Goal: Task Accomplishment & Management: Complete application form

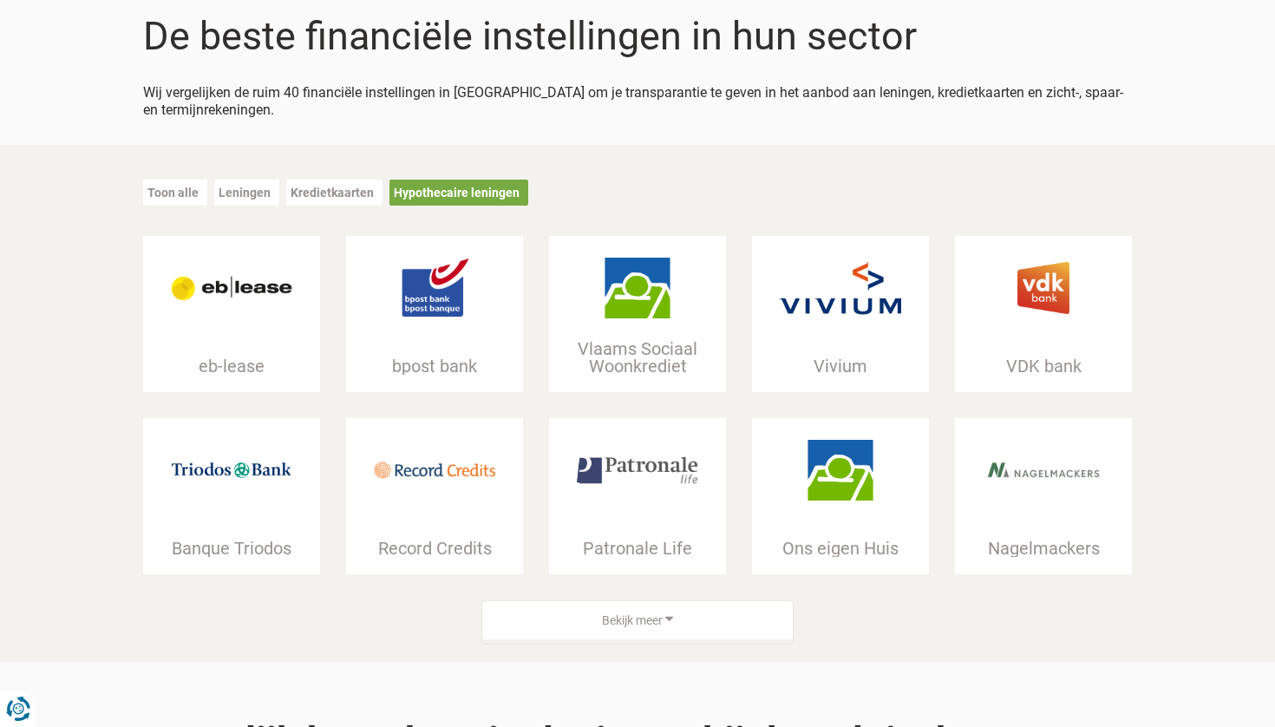
scroll to position [159, 0]
click at [616, 289] on img at bounding box center [637, 287] width 121 height 61
click at [804, 489] on img at bounding box center [839, 469] width 121 height 61
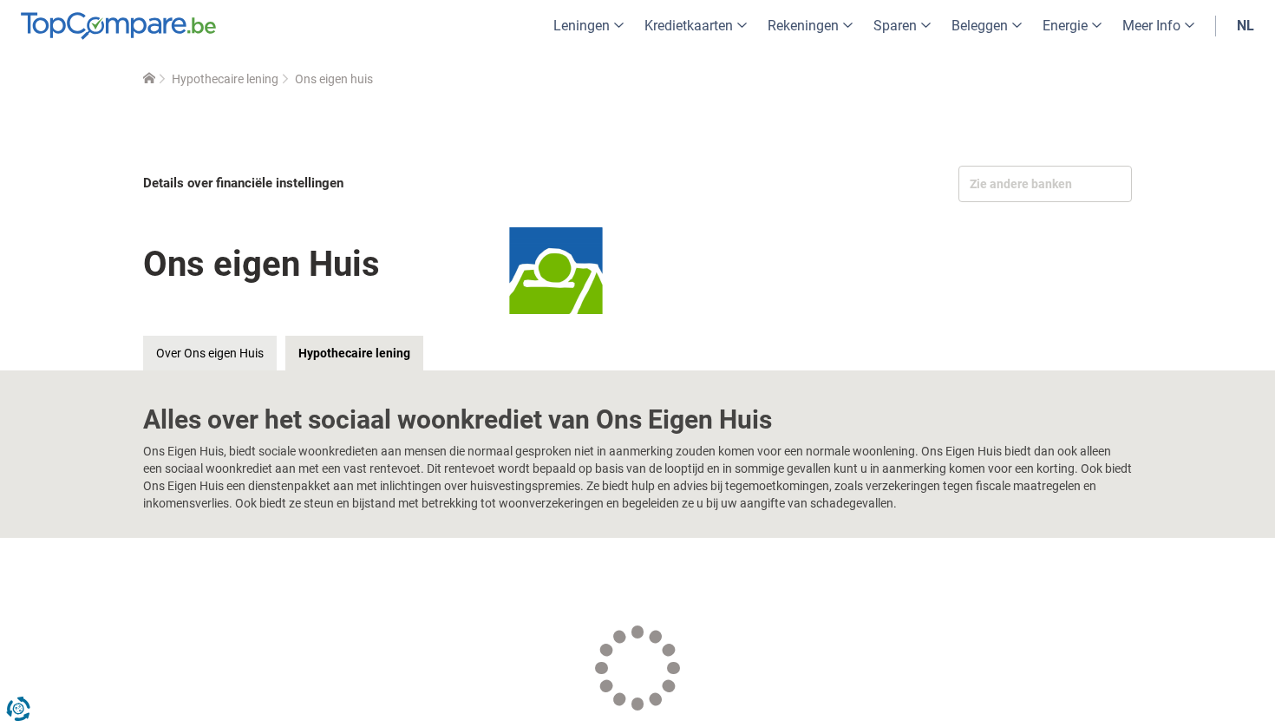
click at [386, 348] on link "Hypothecaire lening" at bounding box center [354, 353] width 138 height 35
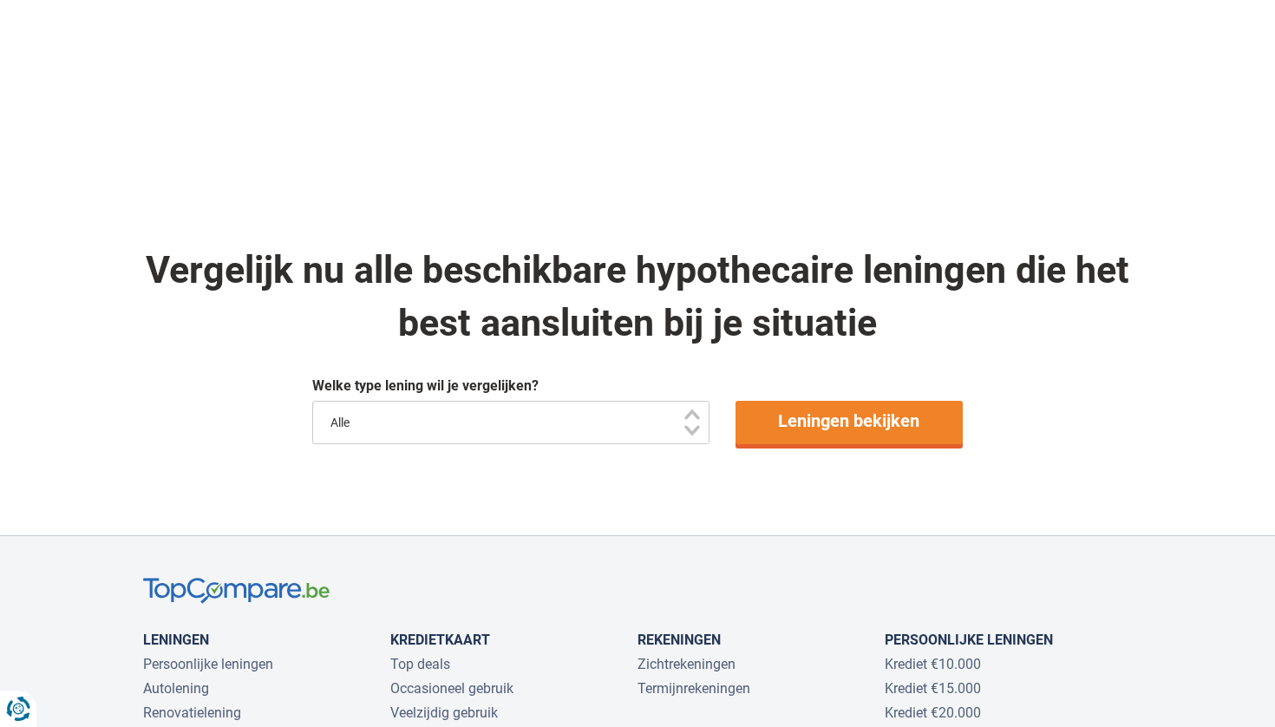
scroll to position [817, 0]
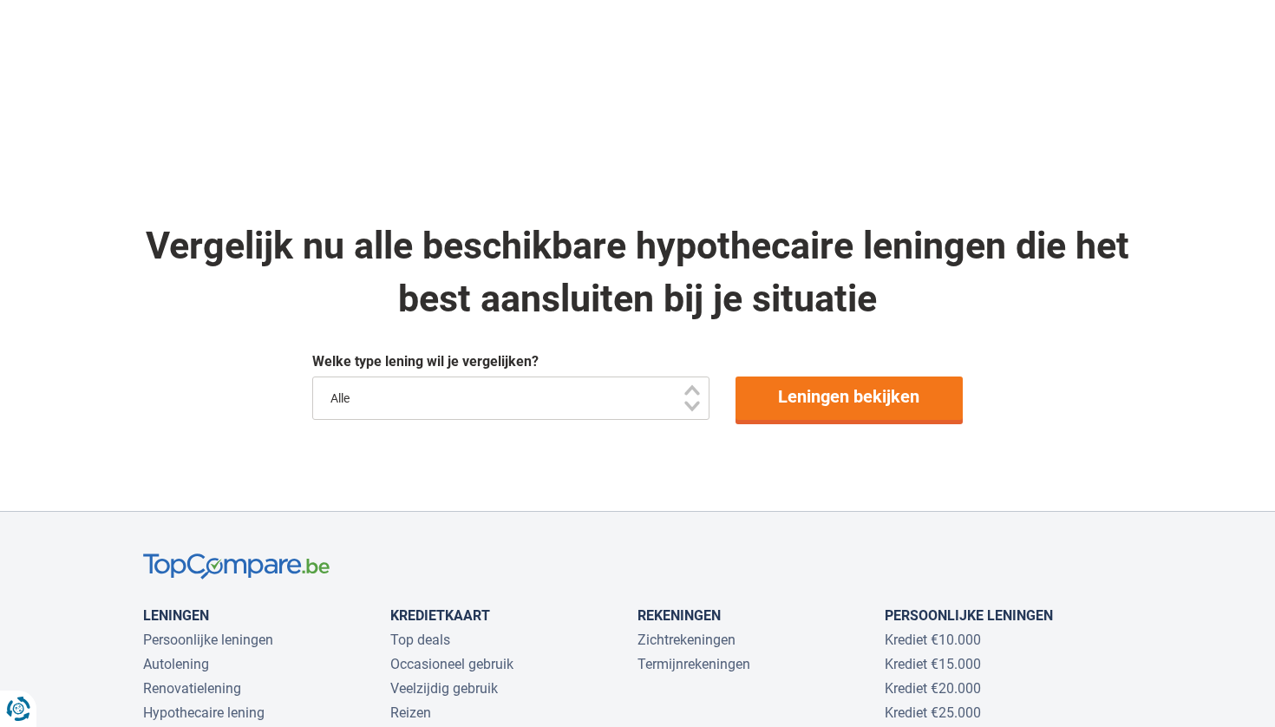
click at [851, 399] on link "Leningen bekijken" at bounding box center [849, 397] width 228 height 43
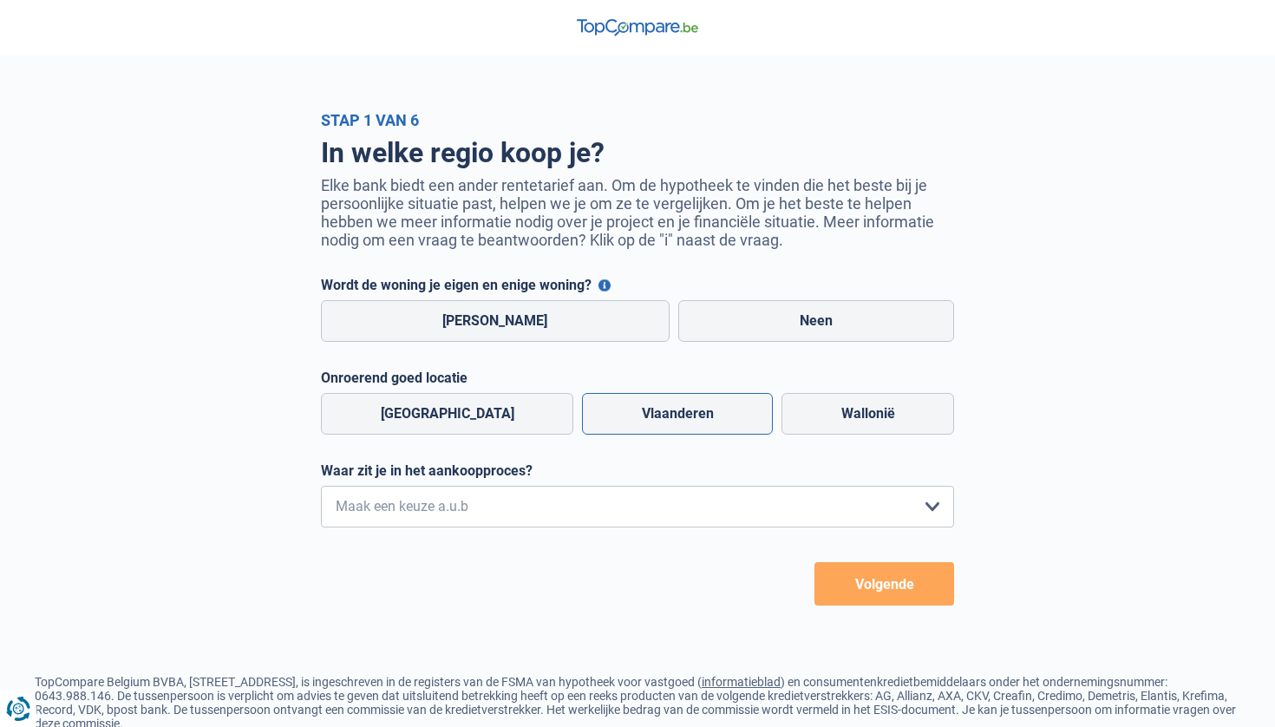
click at [627, 405] on label "Vlaanderen" at bounding box center [677, 414] width 191 height 42
click at [627, 405] on input "Vlaanderen" at bounding box center [677, 414] width 191 height 42
radio input "true"
click at [528, 305] on label "Ja" at bounding box center [495, 321] width 349 height 42
click at [528, 305] on input "Ja" at bounding box center [495, 321] width 349 height 42
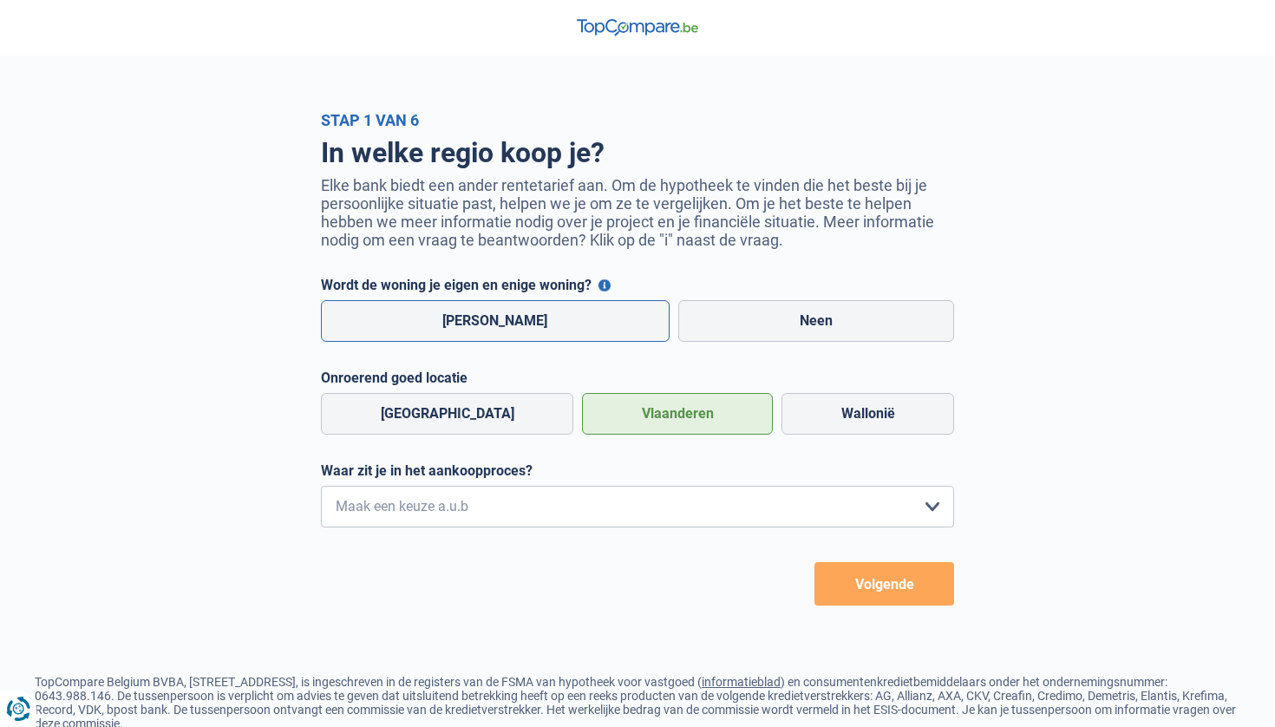
radio input "true"
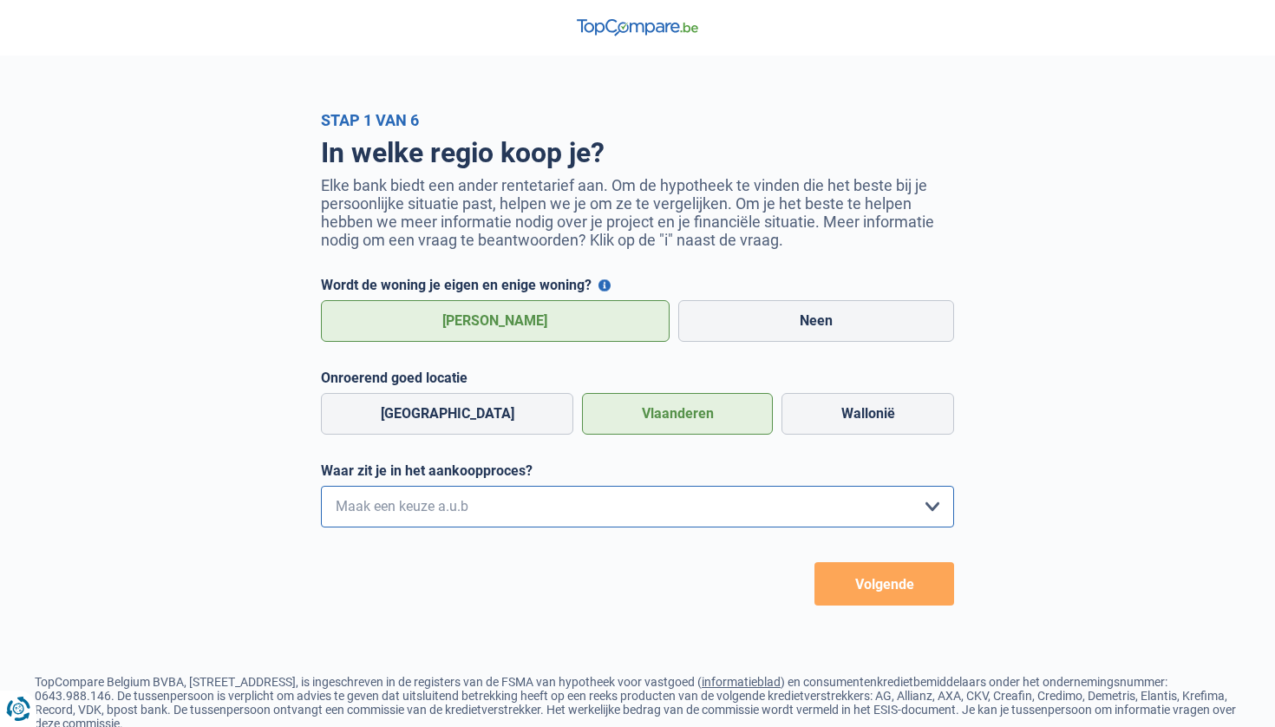
select select "1a"
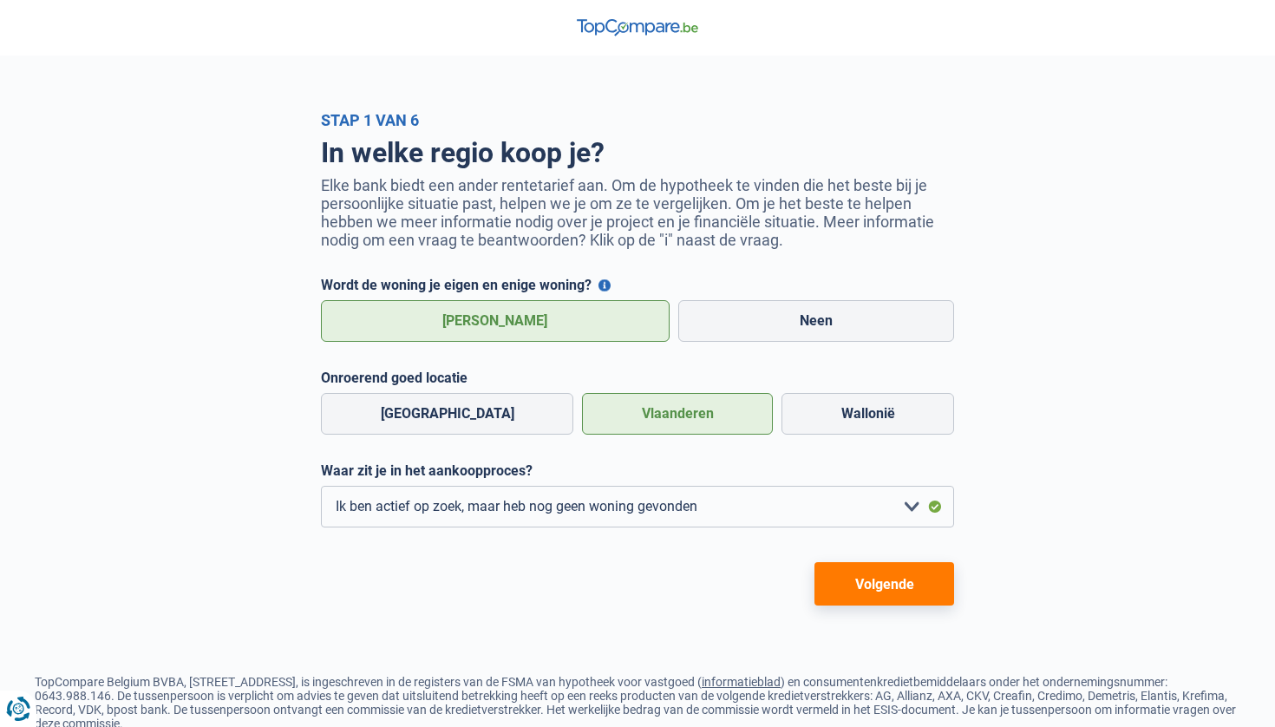
click at [877, 586] on button "Volgende" at bounding box center [884, 583] width 140 height 43
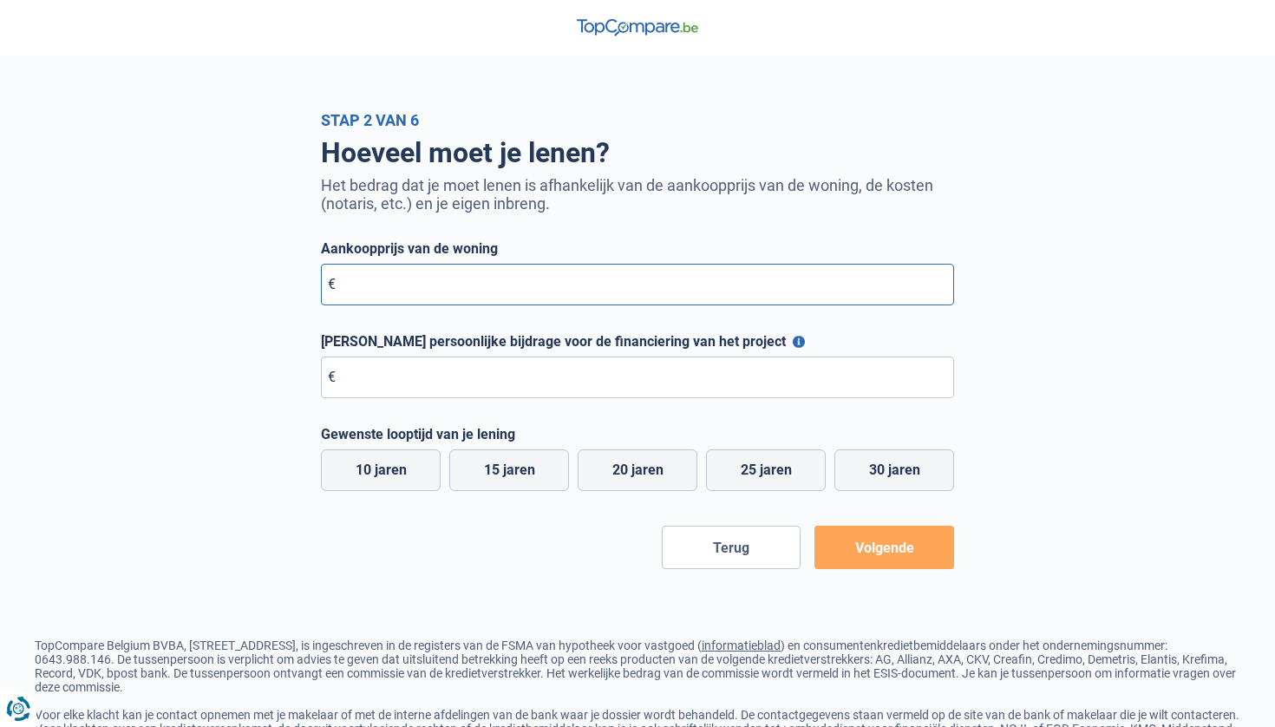
click at [408, 284] on input "Aankoopprijs van de woning" at bounding box center [637, 285] width 633 height 42
type input "700.000"
click at [407, 380] on input "Maximale persoonlijke bijdrage voor de financiering van het project" at bounding box center [637, 377] width 633 height 42
type input "25.000"
click at [395, 472] on label "10 jaren" at bounding box center [381, 470] width 120 height 42
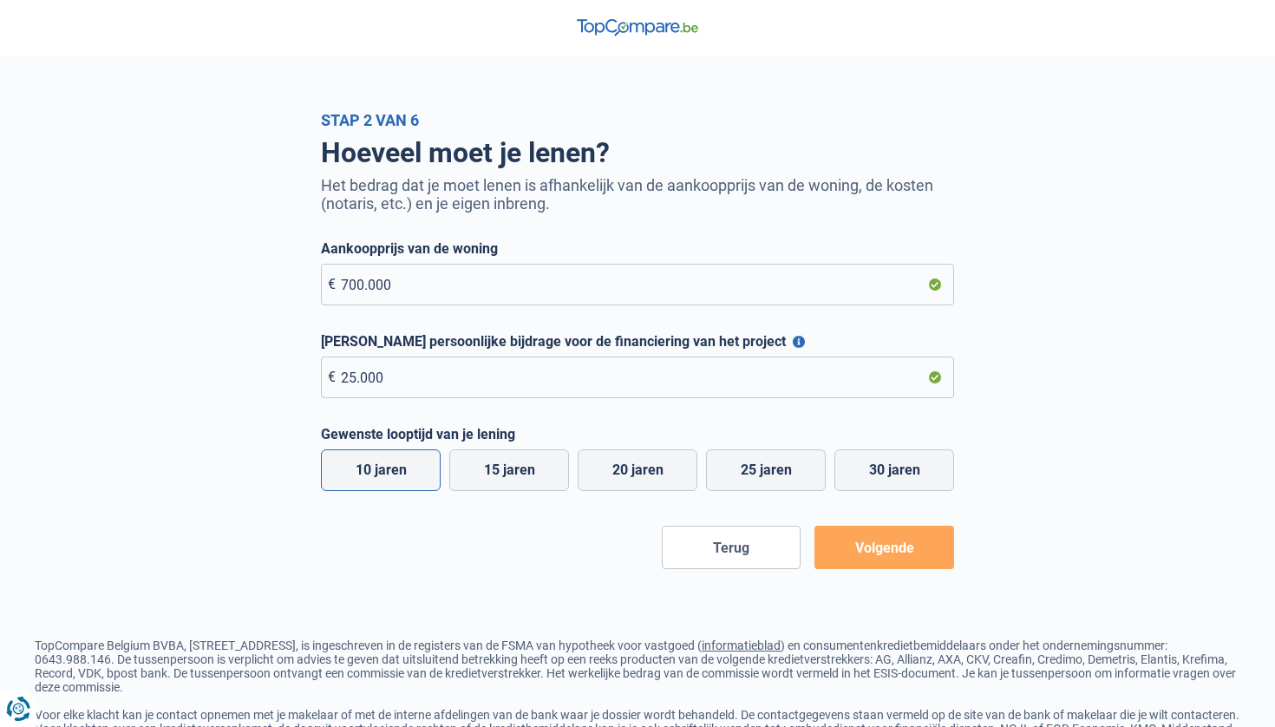
click at [395, 472] on input "10 jaren" at bounding box center [381, 470] width 120 height 42
radio input "true"
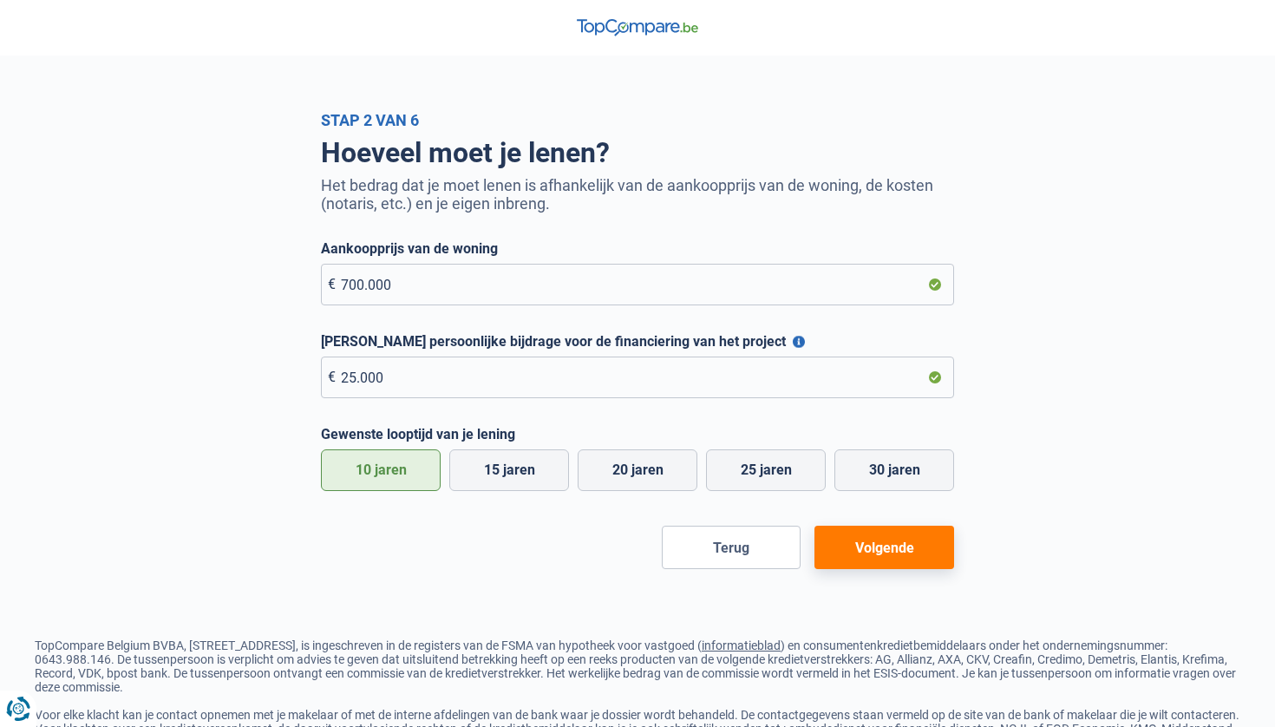
click at [881, 562] on button "Volgende" at bounding box center [884, 546] width 140 height 43
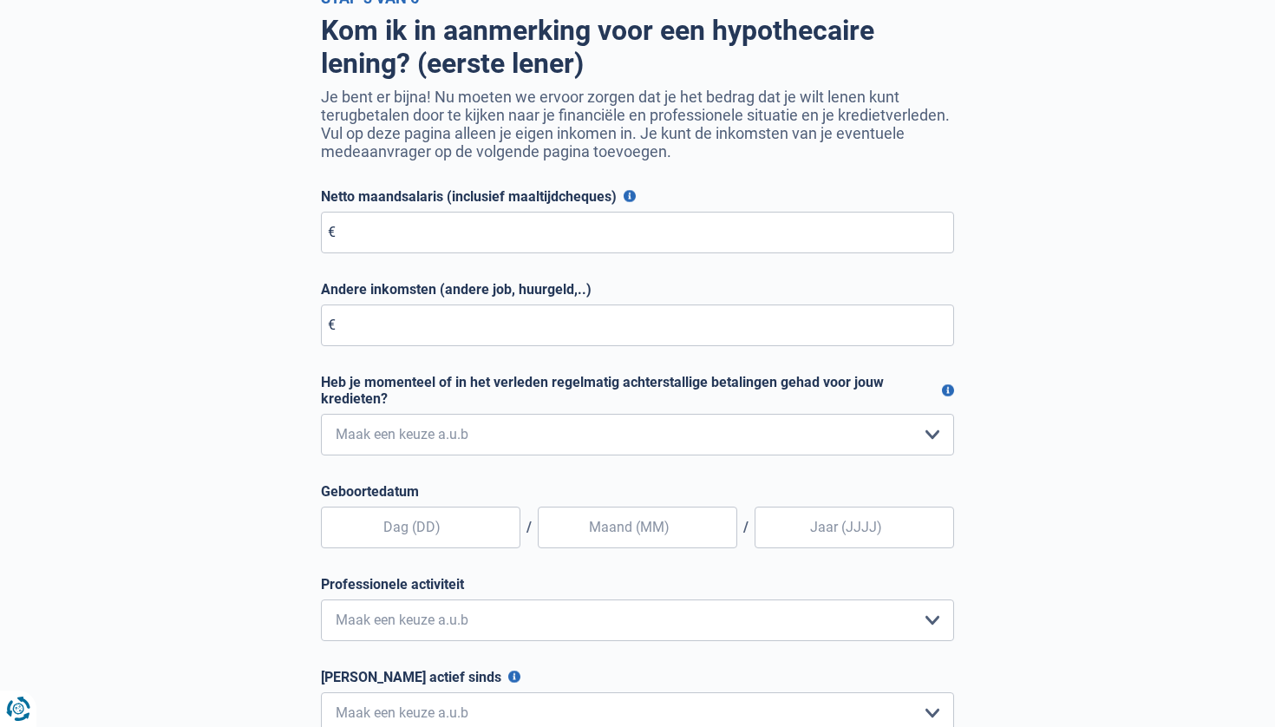
scroll to position [111, 0]
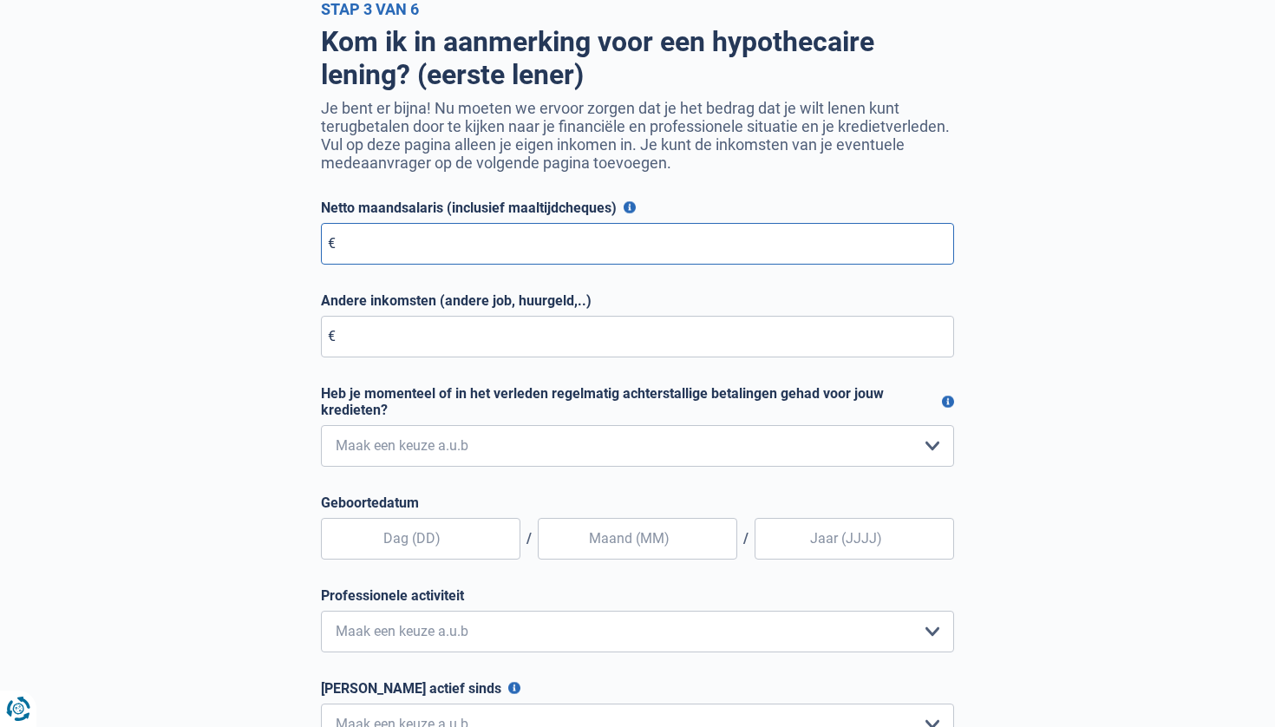
click at [408, 249] on input "Netto maandsalaris (inclusief maaltijdcheques)" at bounding box center [637, 244] width 633 height 42
click at [628, 205] on button "Netto maandsalaris (inclusief maaltijdcheques)" at bounding box center [629, 207] width 12 height 12
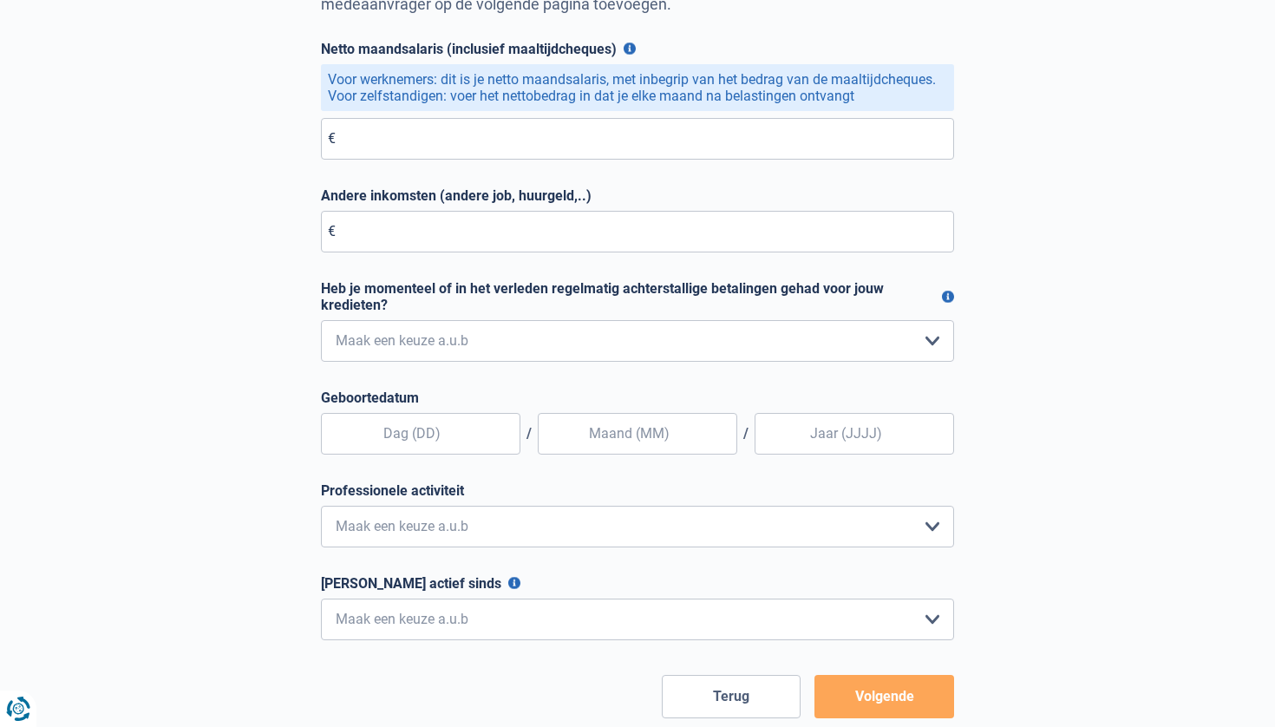
scroll to position [380, 0]
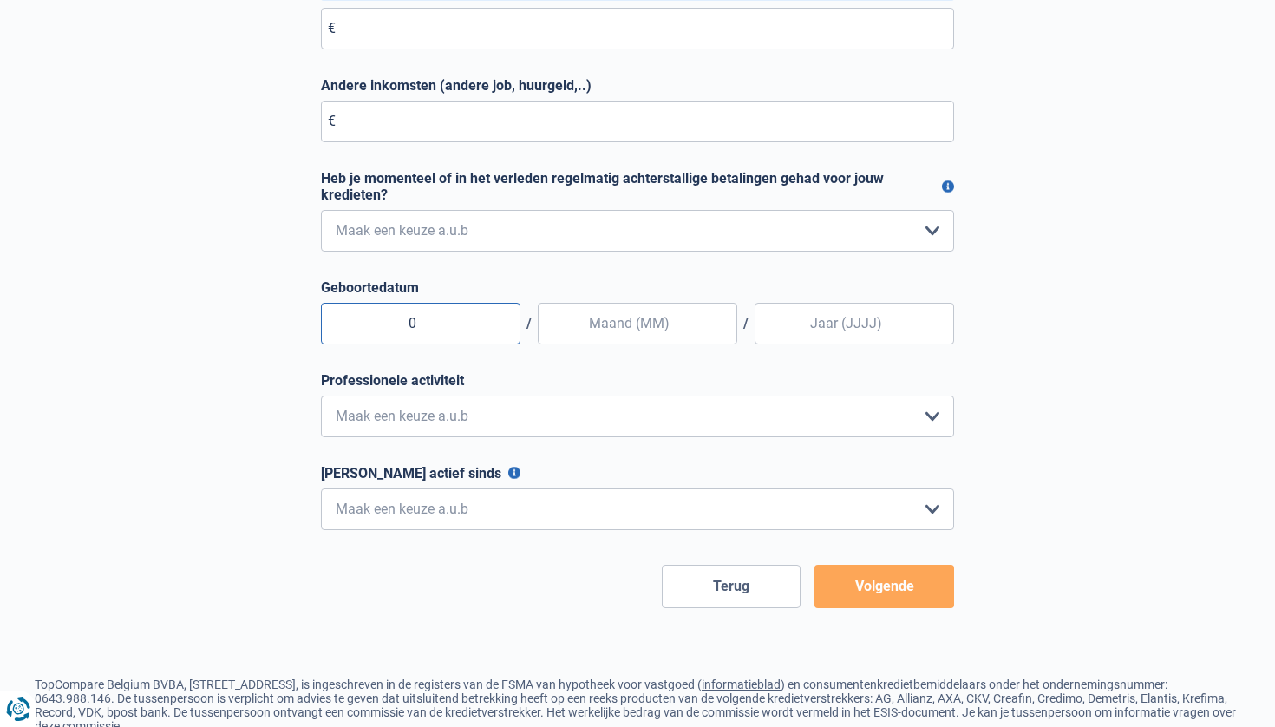
type input "02"
type input "12"
type input "1955"
select select "pensioner"
click at [508, 471] on button "Ononderbroken actief sinds" at bounding box center [514, 472] width 12 height 12
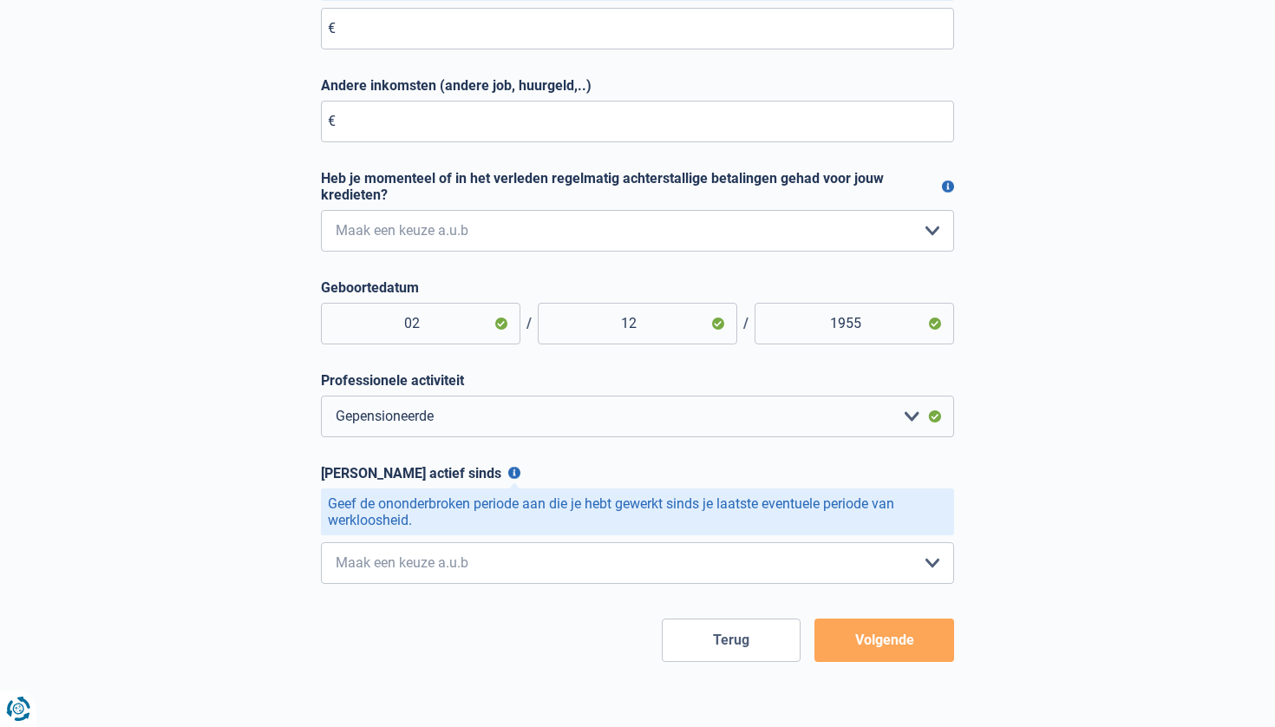
click at [463, 597] on form "Netto maandsalaris (inclusief maaltijdcheques) Voor werknemers: dit is je netto…" at bounding box center [637, 296] width 633 height 731
select select "more36"
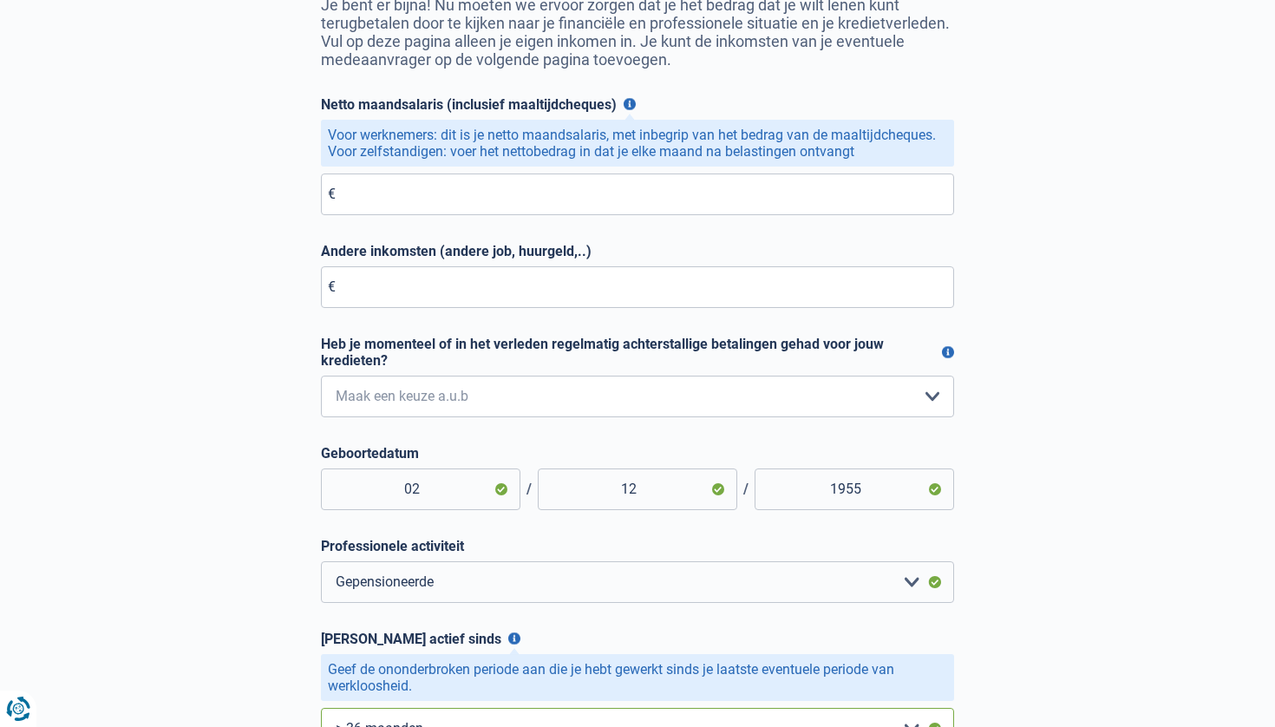
scroll to position [119, 0]
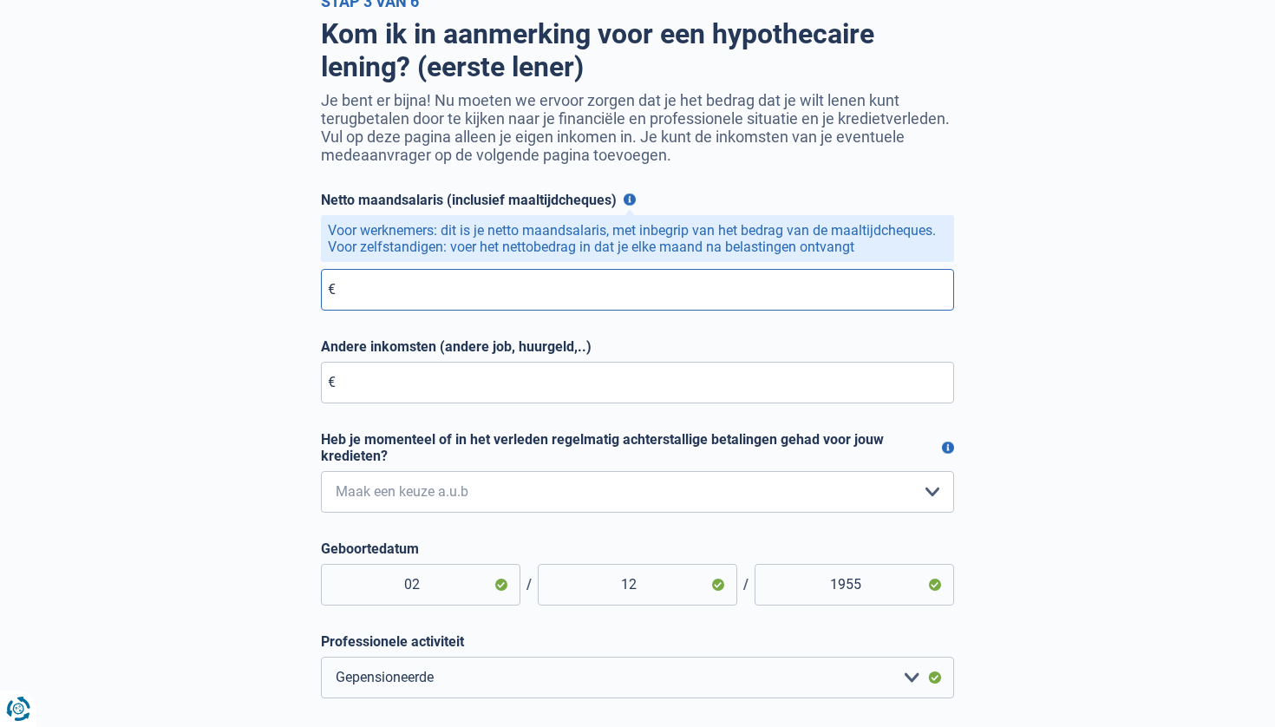
click at [362, 287] on input "Netto maandsalaris (inclusief maaltijdcheques)" at bounding box center [637, 290] width 633 height 42
type input "1.800"
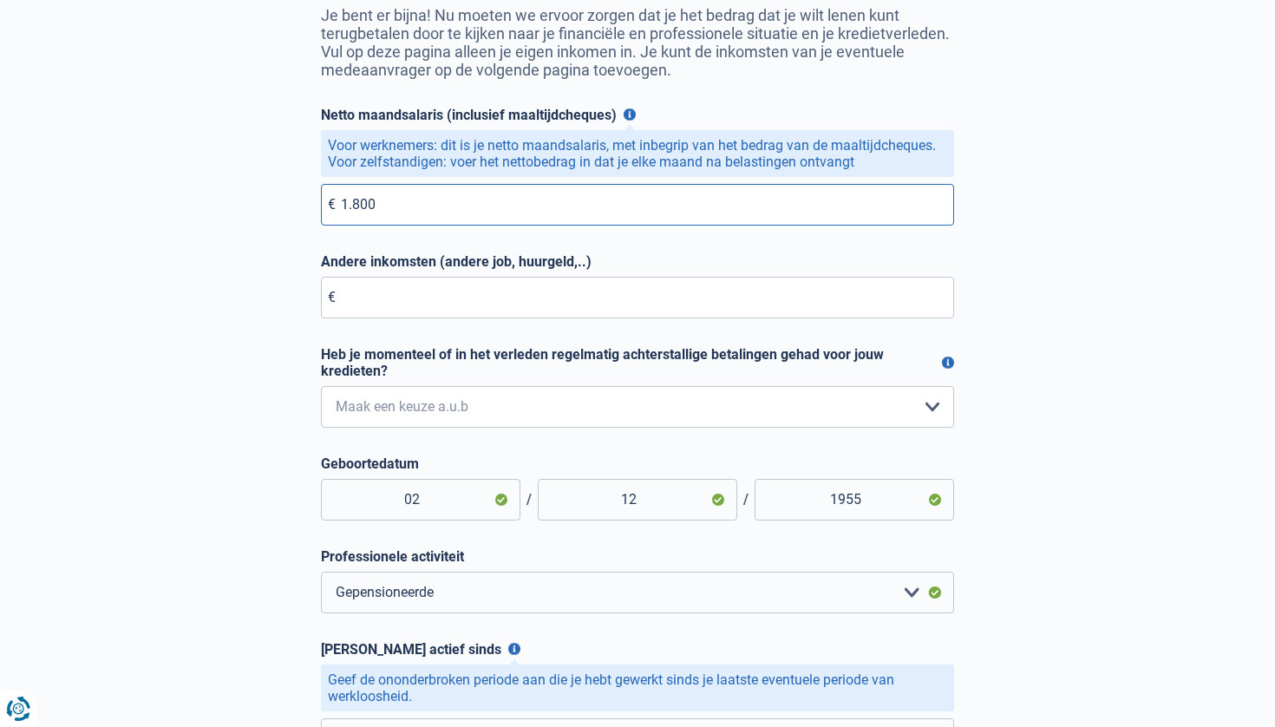
scroll to position [208, 0]
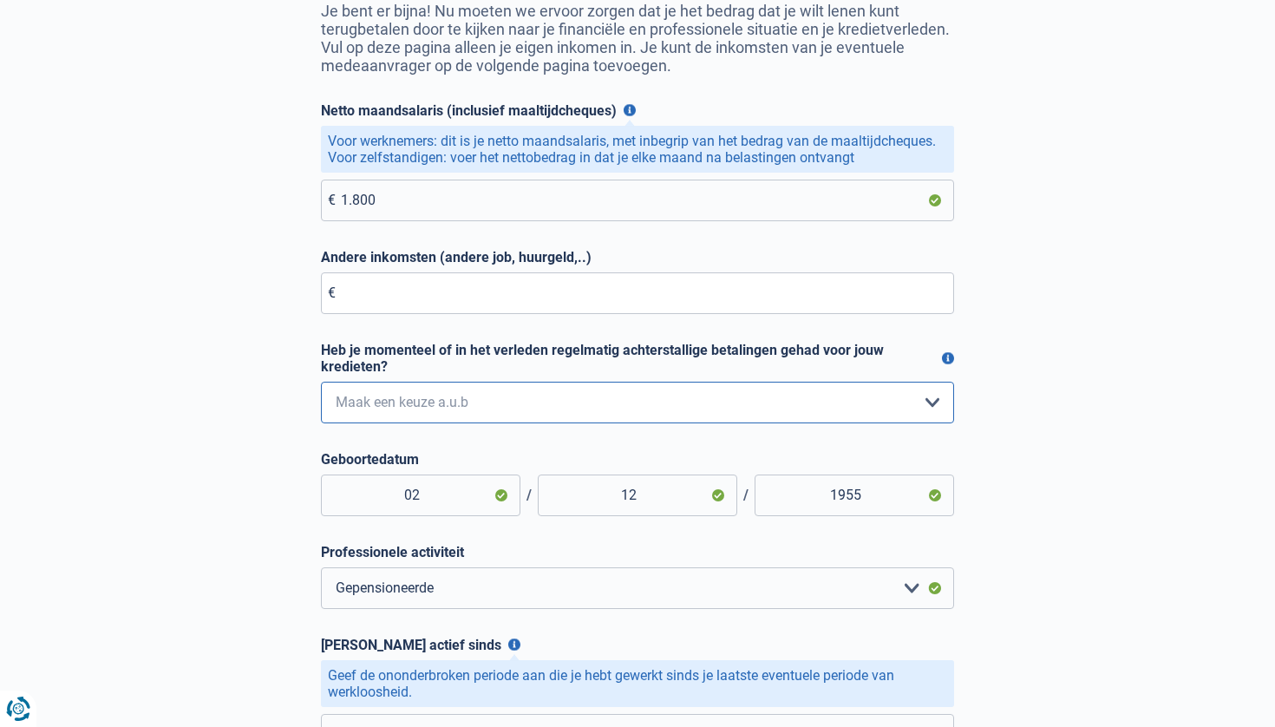
select select "0"
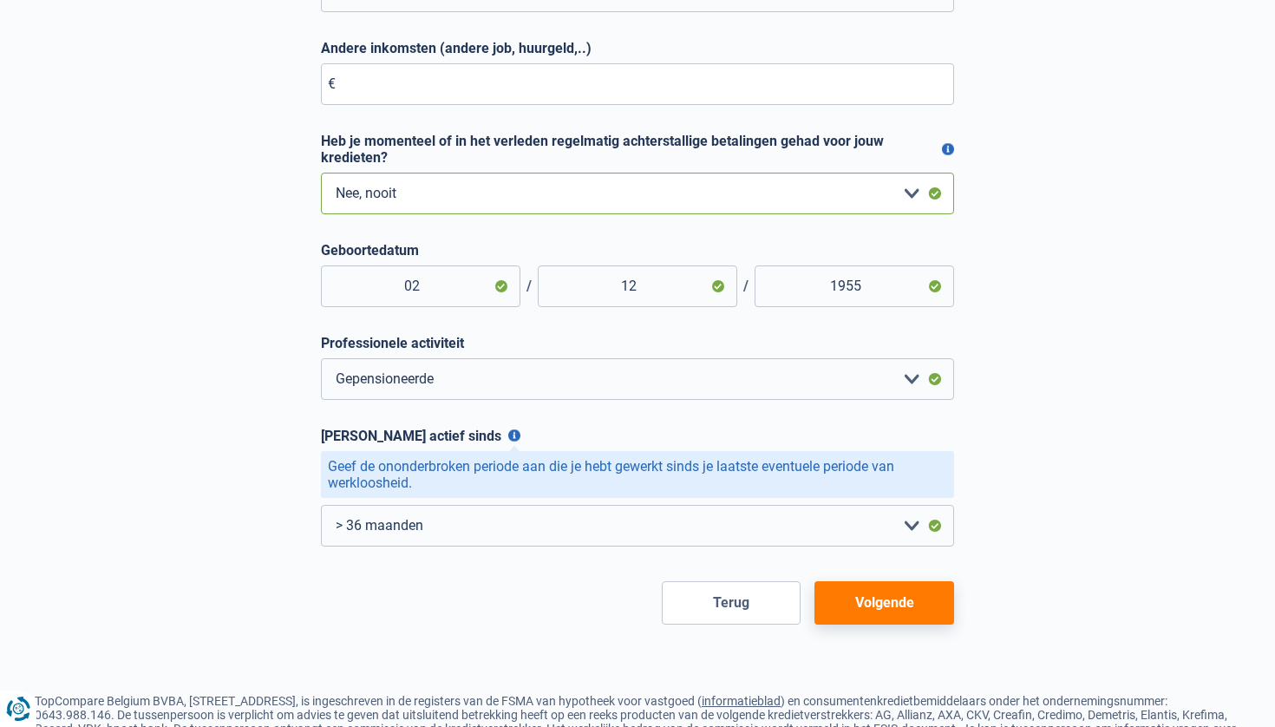
scroll to position [419, 0]
click at [909, 605] on button "Volgende" at bounding box center [884, 600] width 140 height 43
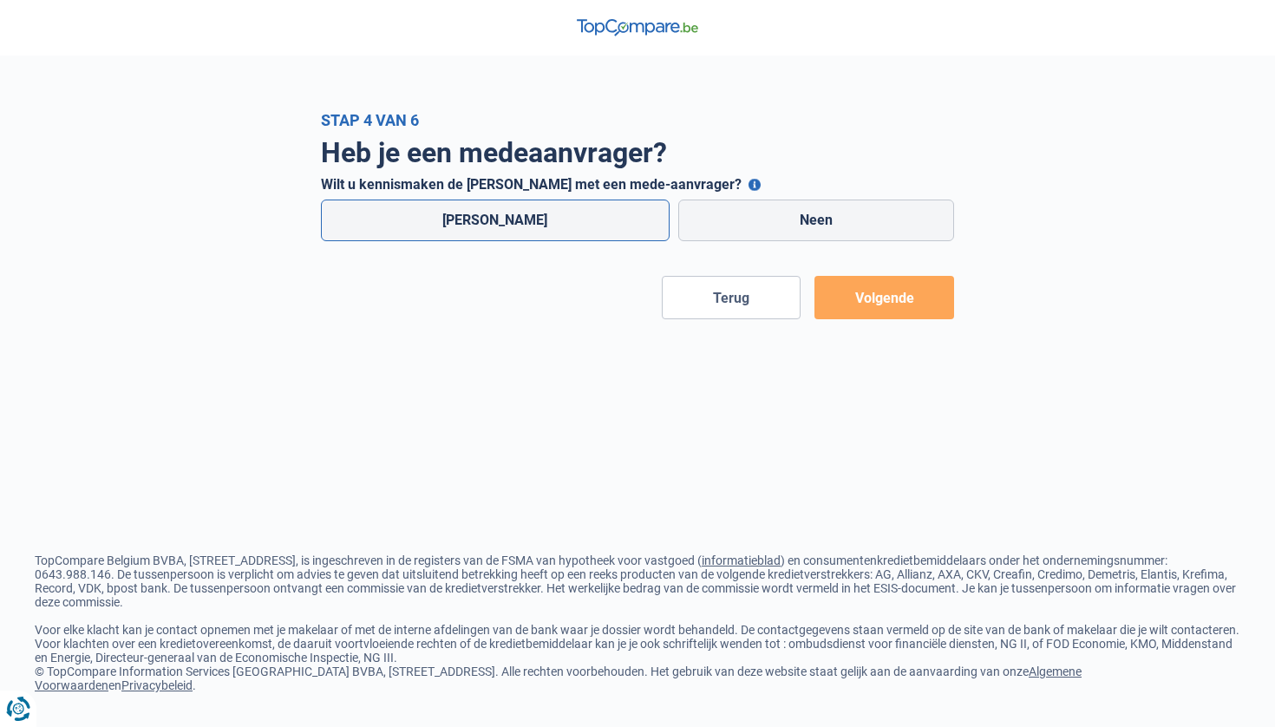
click at [548, 211] on label "Ja" at bounding box center [495, 220] width 349 height 42
click at [548, 211] on input "Ja" at bounding box center [495, 220] width 349 height 42
radio input "true"
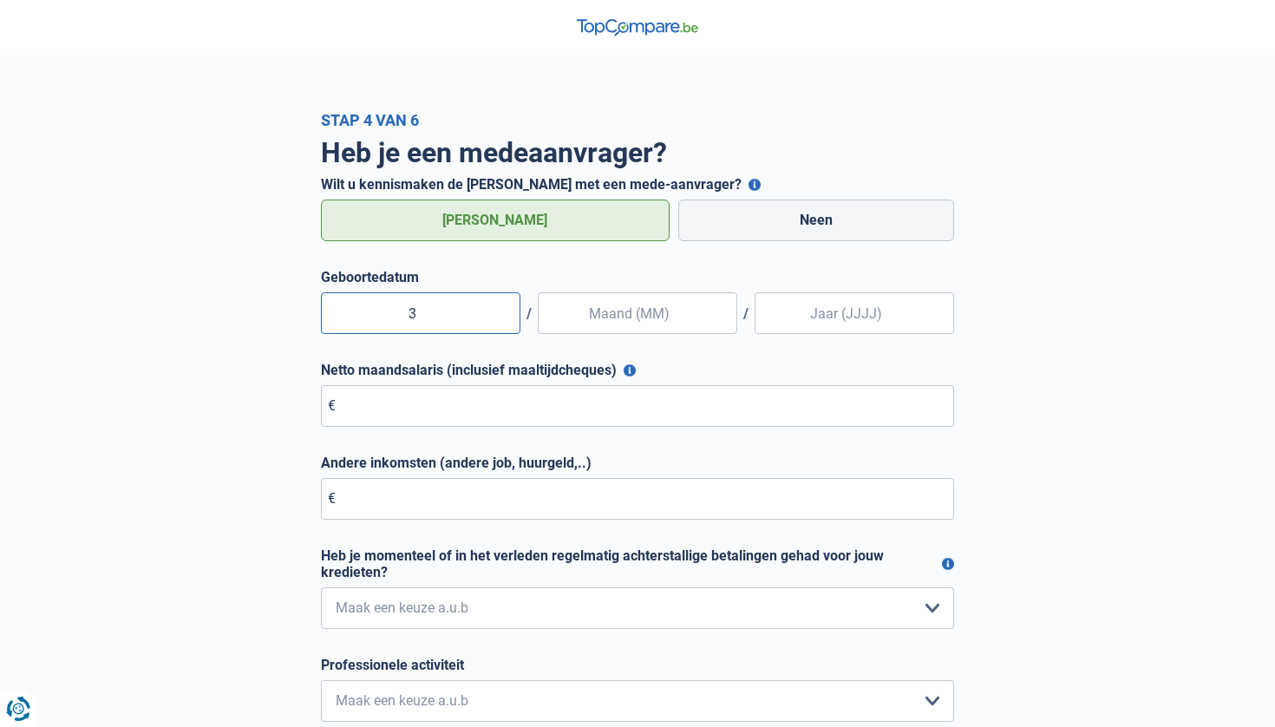
type input "30"
type input "04"
type input "1963"
click at [377, 413] on input "Netto maandsalaris (inclusief maaltijdcheques)" at bounding box center [637, 406] width 633 height 42
type input "40.000"
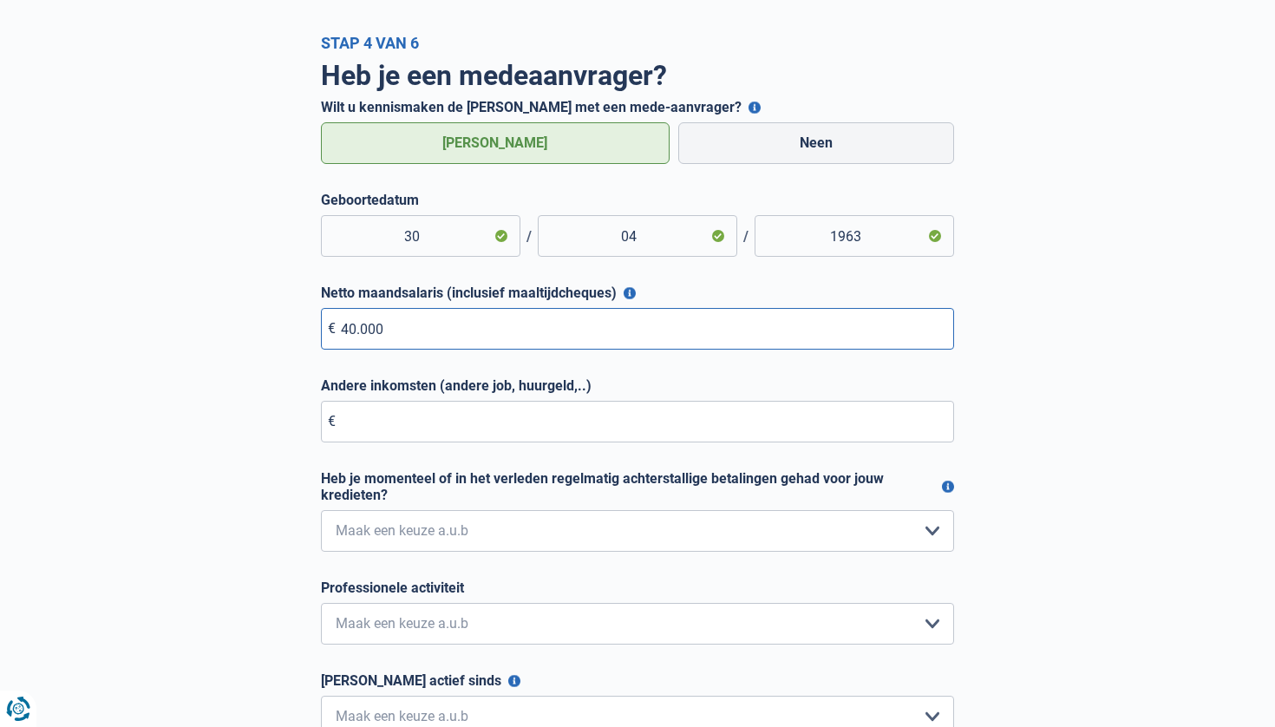
scroll to position [78, 0]
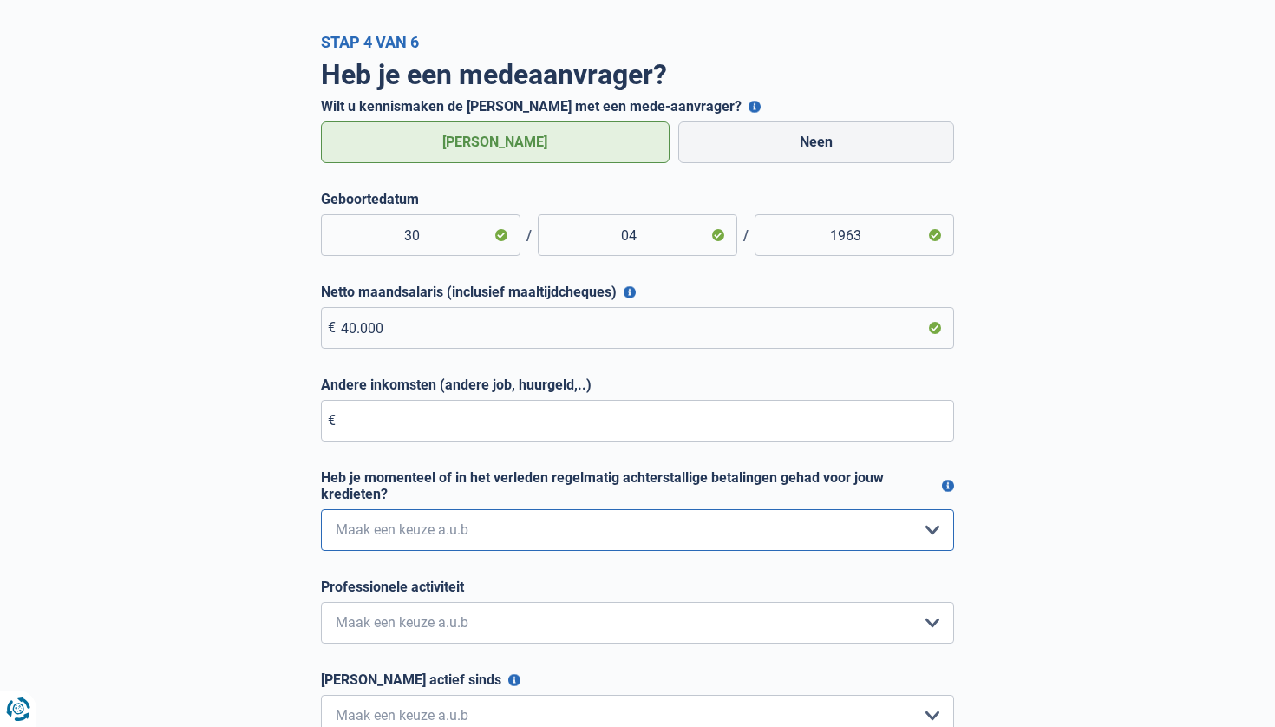
select select "0"
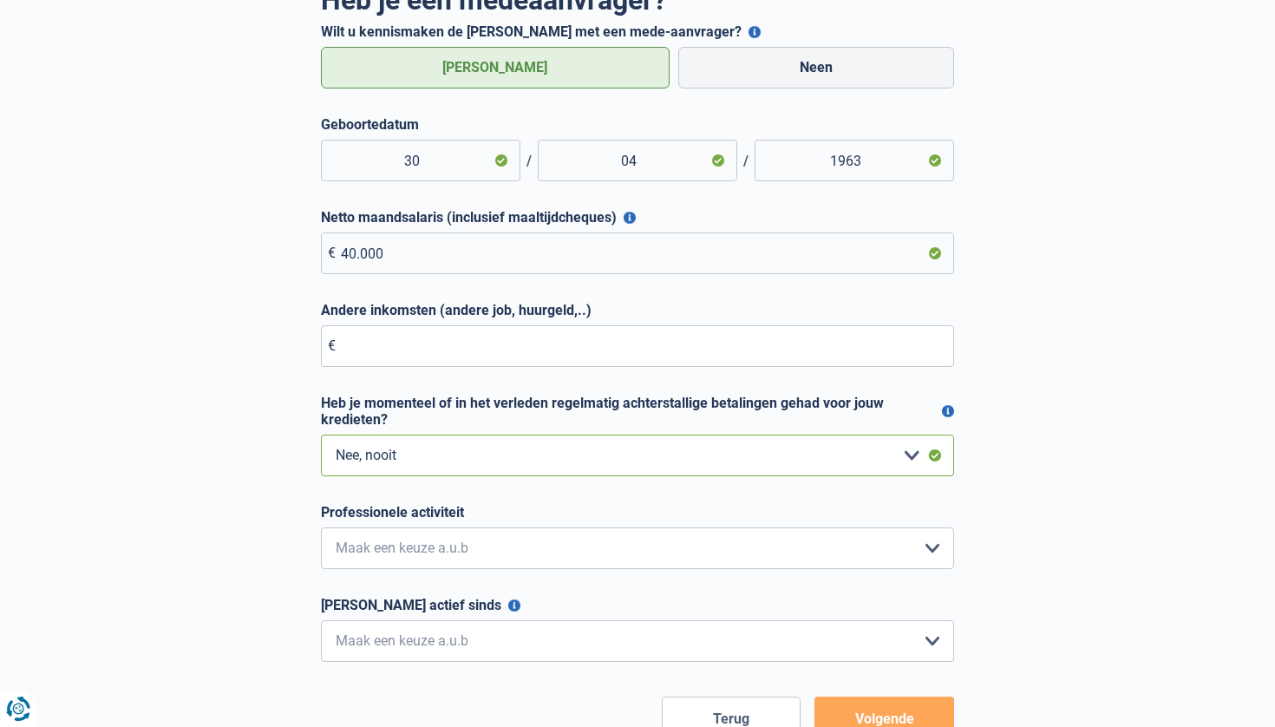
scroll to position [177, 0]
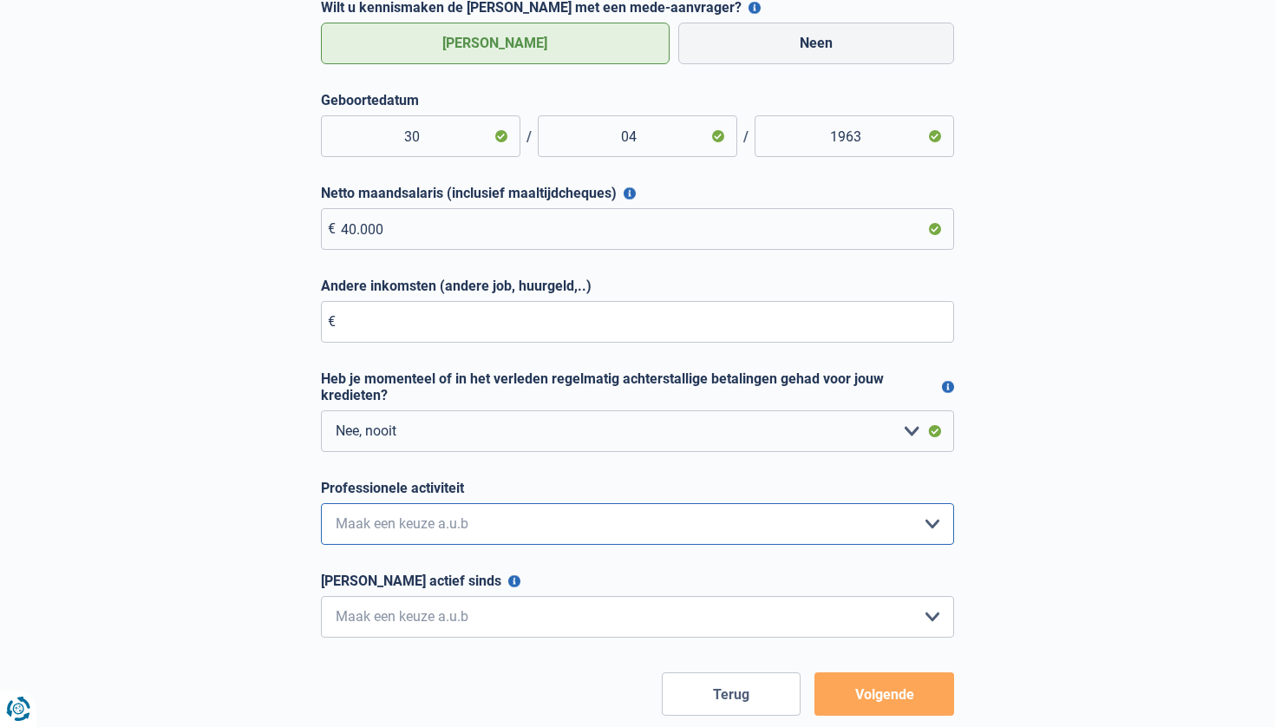
select select "official"
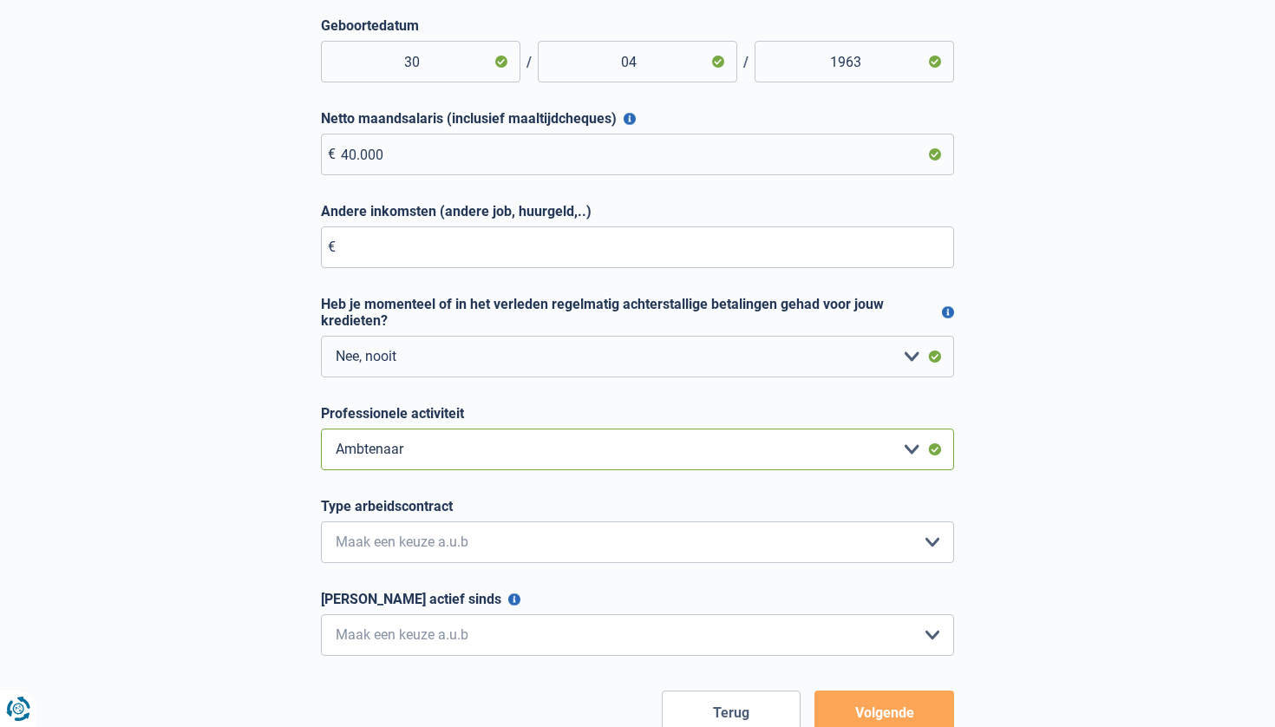
scroll to position [266, 0]
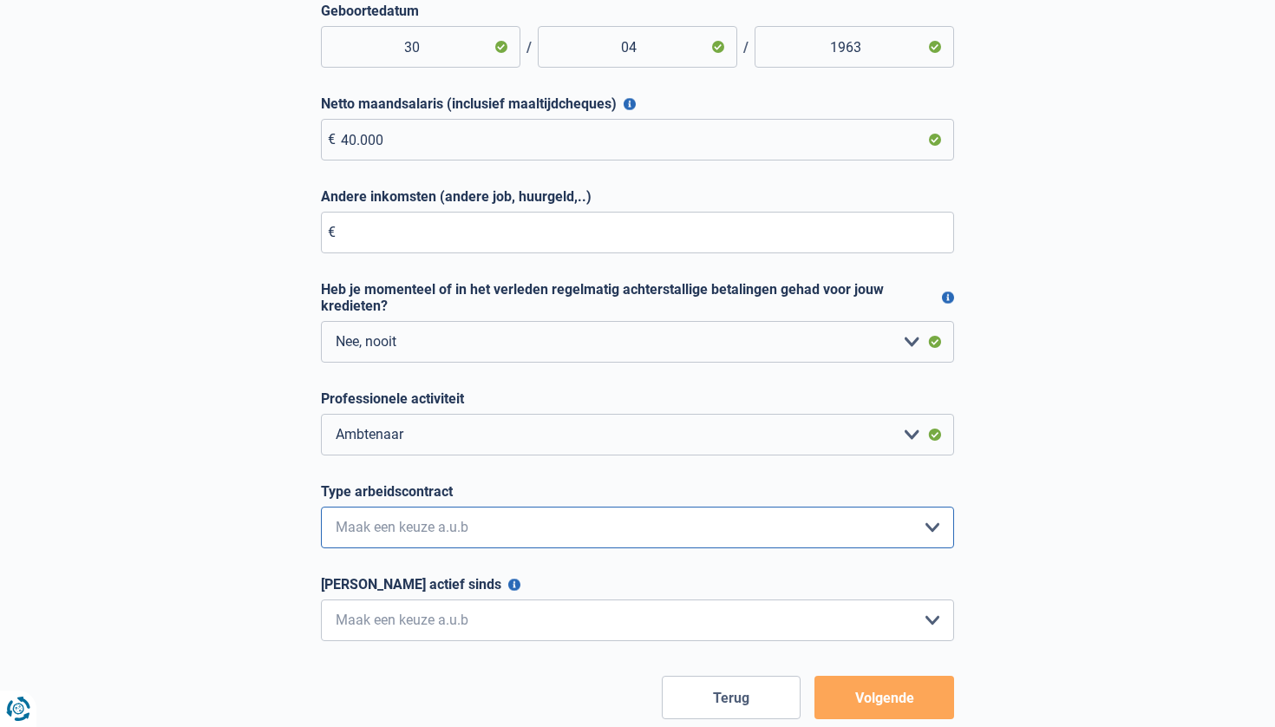
select select "permanent"
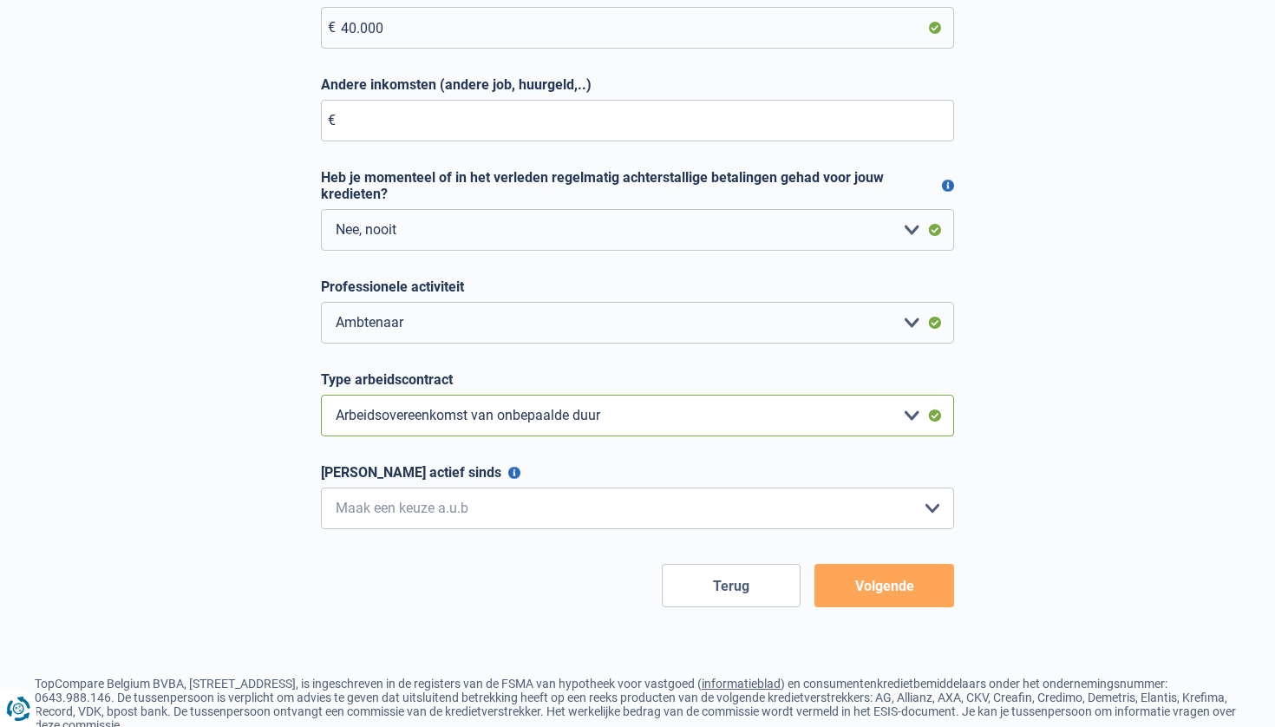
scroll to position [387, 0]
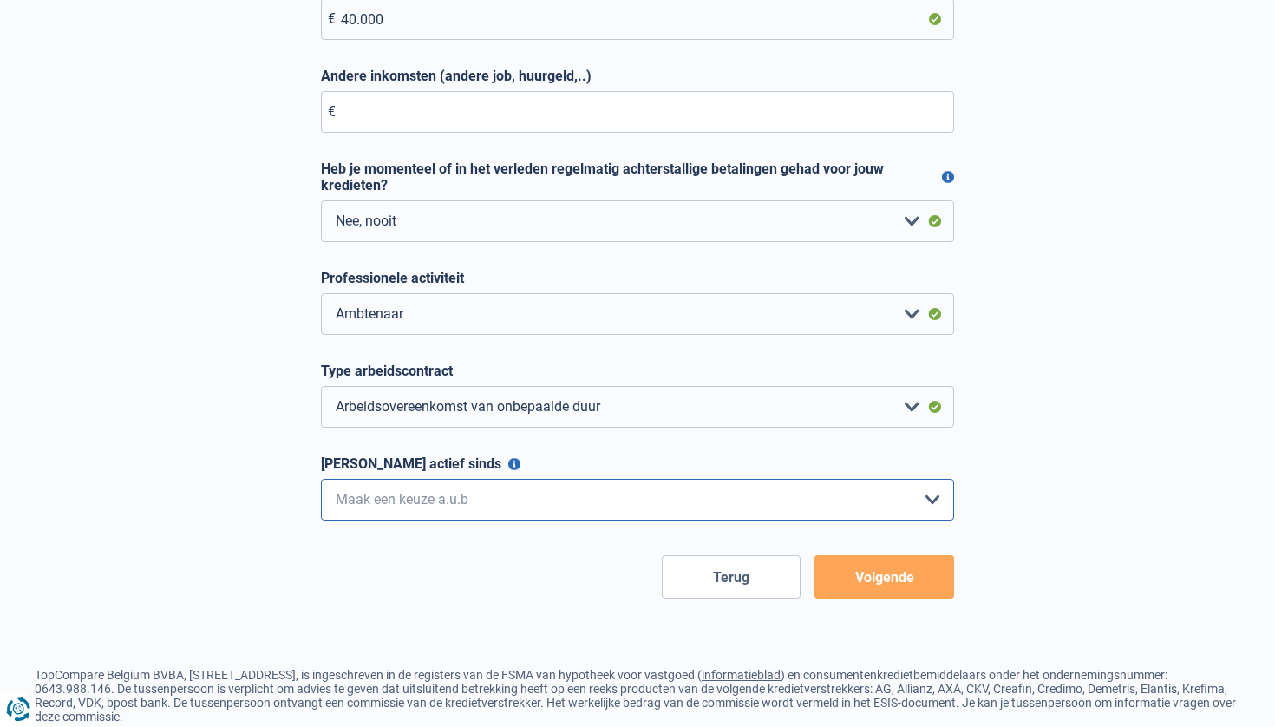
select select "more36"
click at [885, 571] on button "Volgende" at bounding box center [884, 576] width 140 height 43
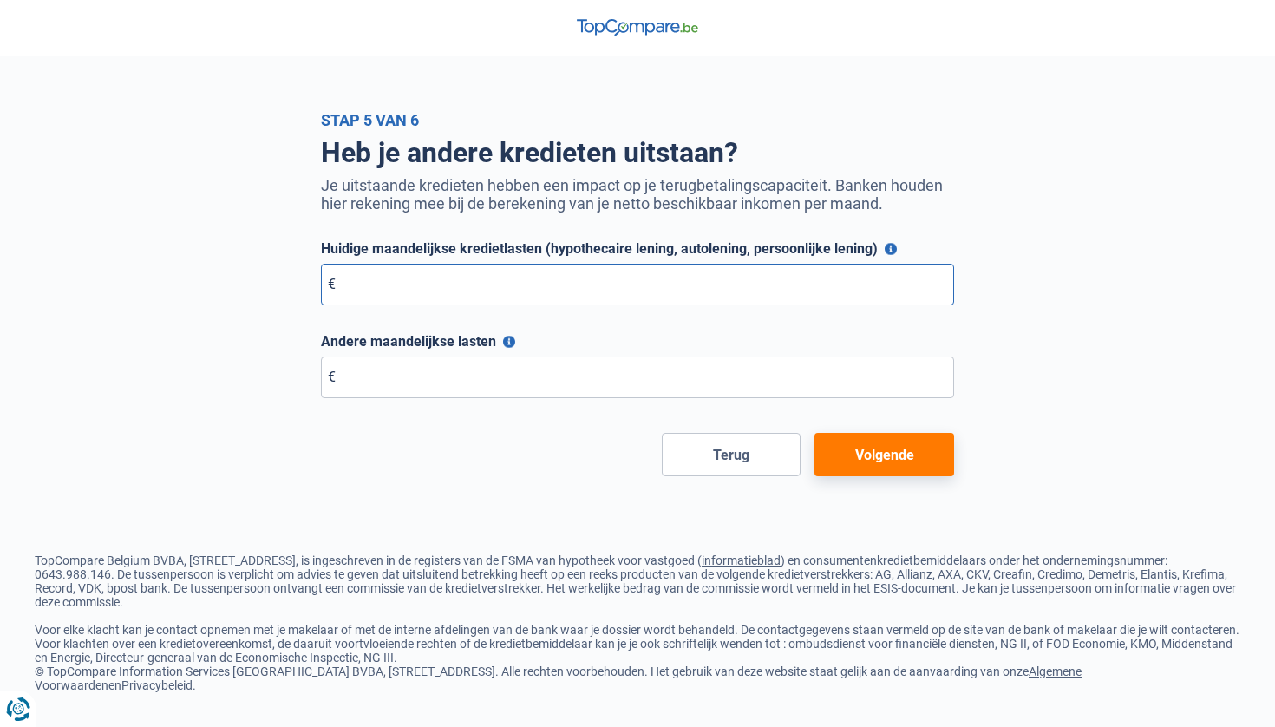
click at [451, 279] on input "Huidige maandelijkse kredietlasten (hypothecaire lening, autolening, persoonlij…" at bounding box center [637, 285] width 633 height 42
type input "0"
click at [362, 378] on input "Andere maandelijkse lasten" at bounding box center [637, 377] width 633 height 42
type input "0"
click at [904, 442] on button "Volgende" at bounding box center [884, 454] width 140 height 43
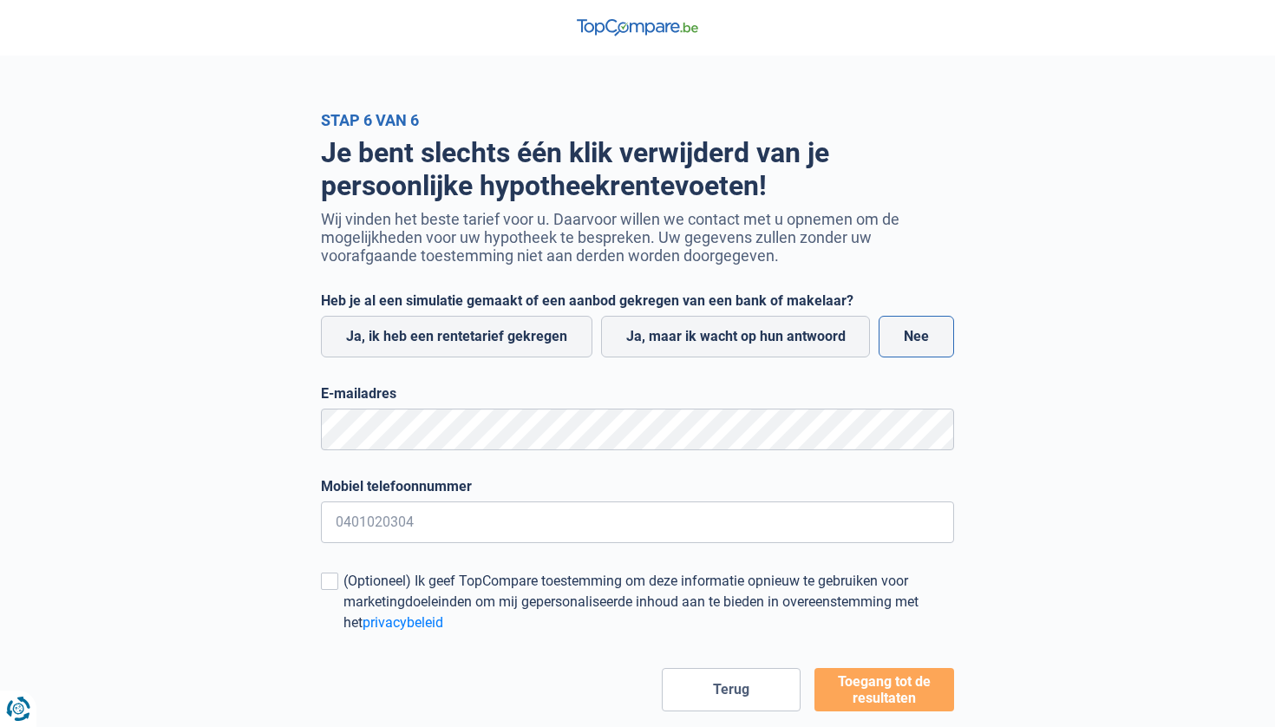
click at [926, 338] on label "Nee" at bounding box center [915, 337] width 75 height 42
click at [926, 338] on input "Nee" at bounding box center [915, 337] width 75 height 42
radio input "true"
click at [333, 584] on span at bounding box center [329, 580] width 17 height 17
click at [343, 633] on input "(Optioneel) Ik geef TopCompare toestemming om deze informatie opnieuw te gebrui…" at bounding box center [343, 633] width 0 height 0
